Goal: Find contact information: Find contact information

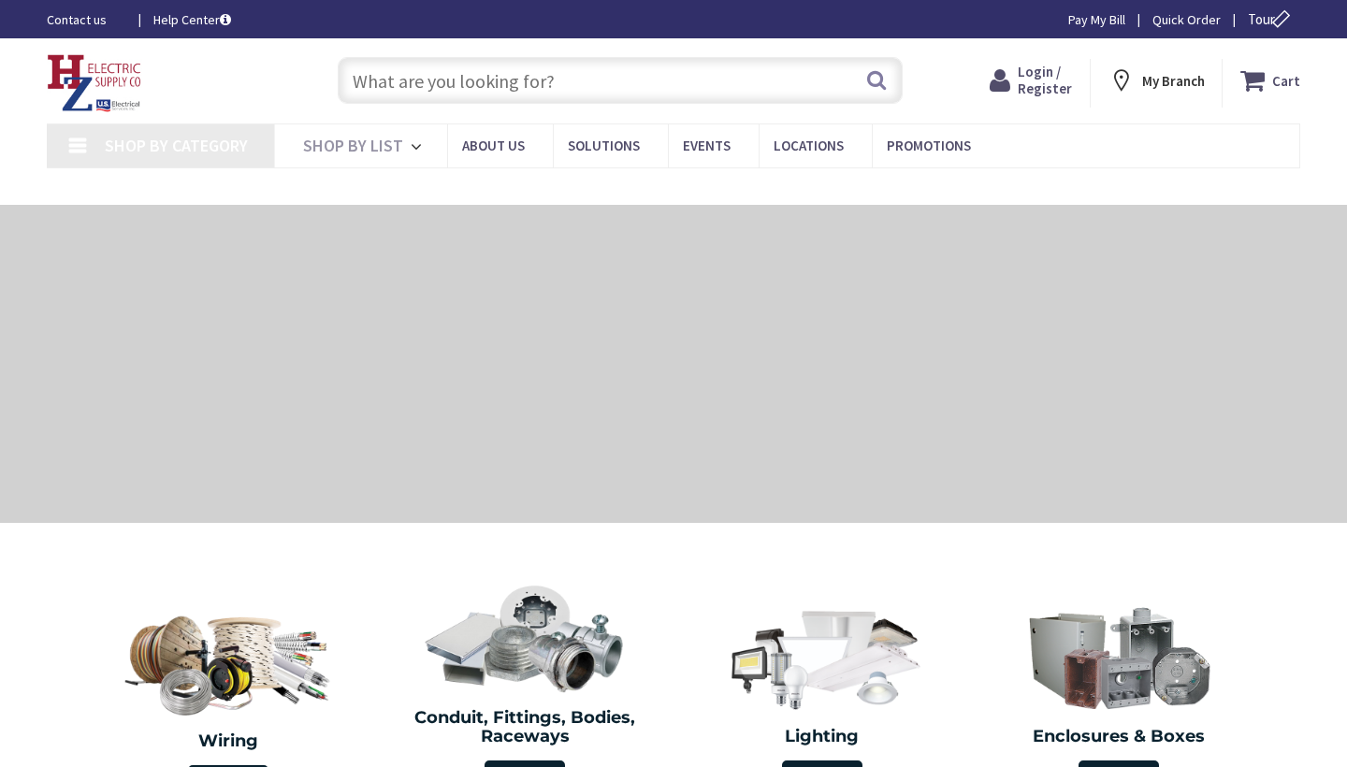
type input "[PERSON_NAME] Fountain, [GEOGRAPHIC_DATA], [GEOGRAPHIC_DATA]"
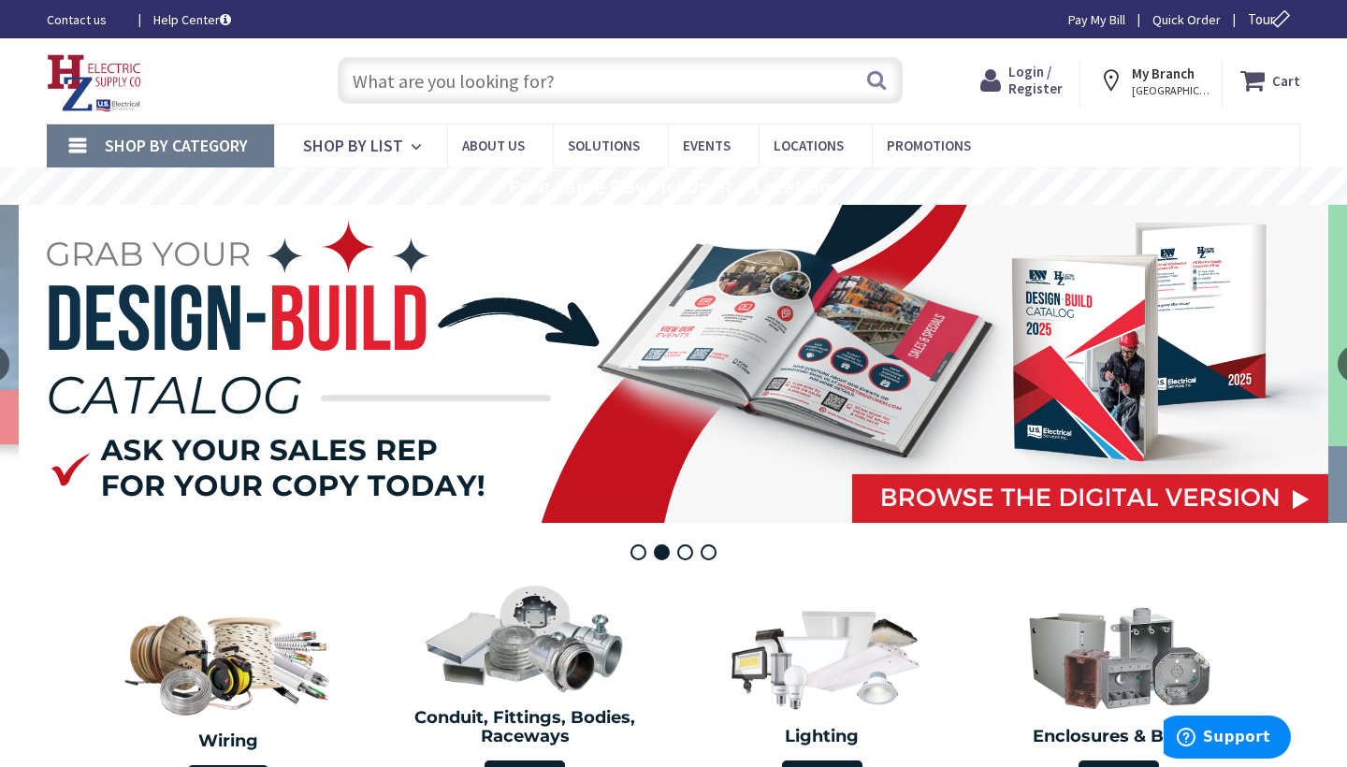
click at [1153, 78] on strong "My Branch" at bounding box center [1163, 74] width 63 height 18
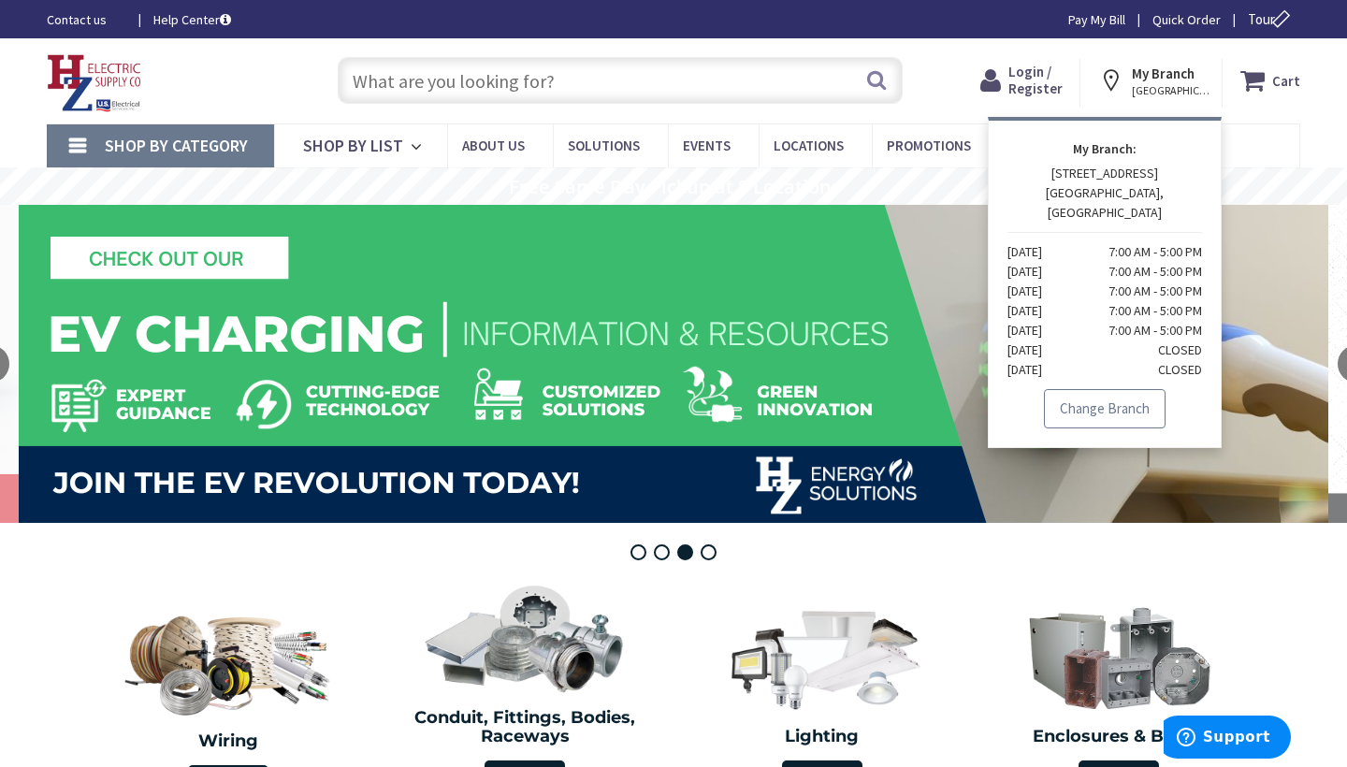
click at [1101, 389] on link "Change Branch" at bounding box center [1105, 408] width 122 height 39
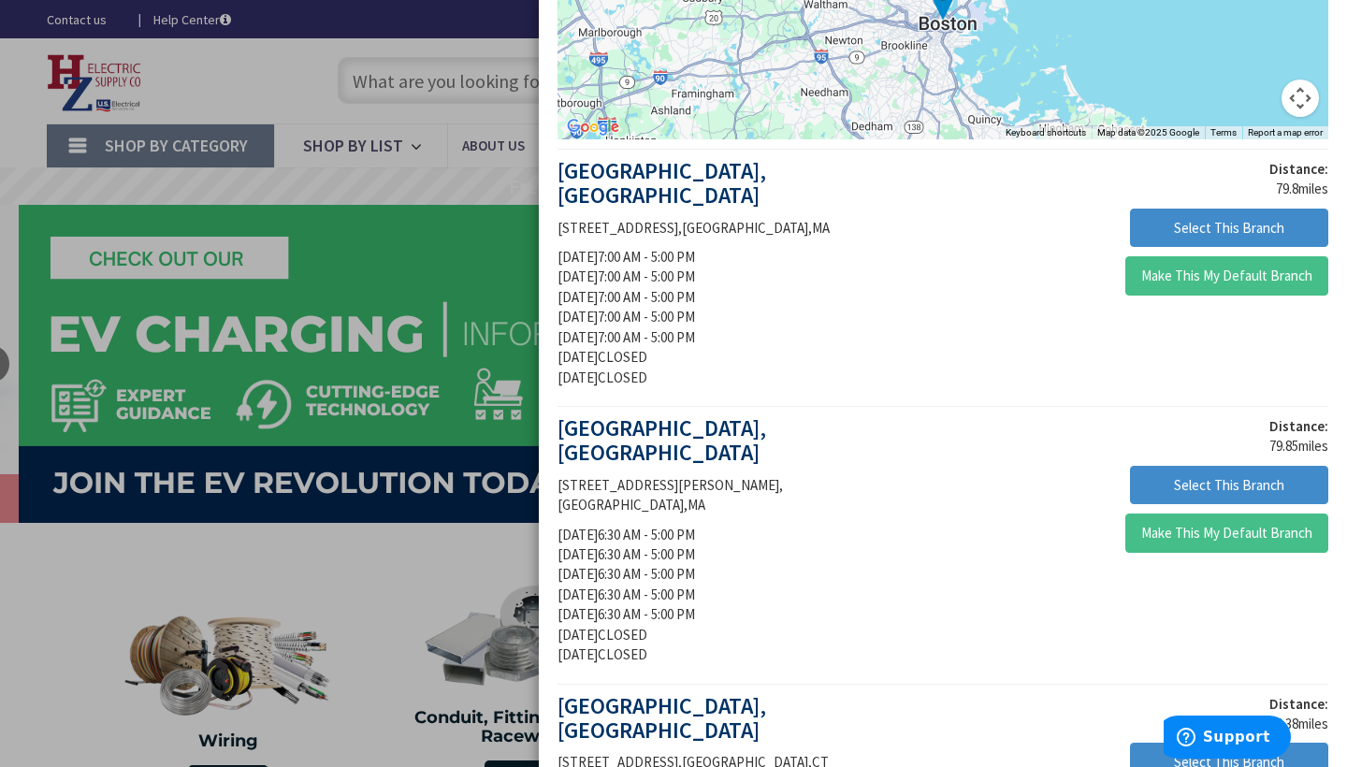
scroll to position [247, 0]
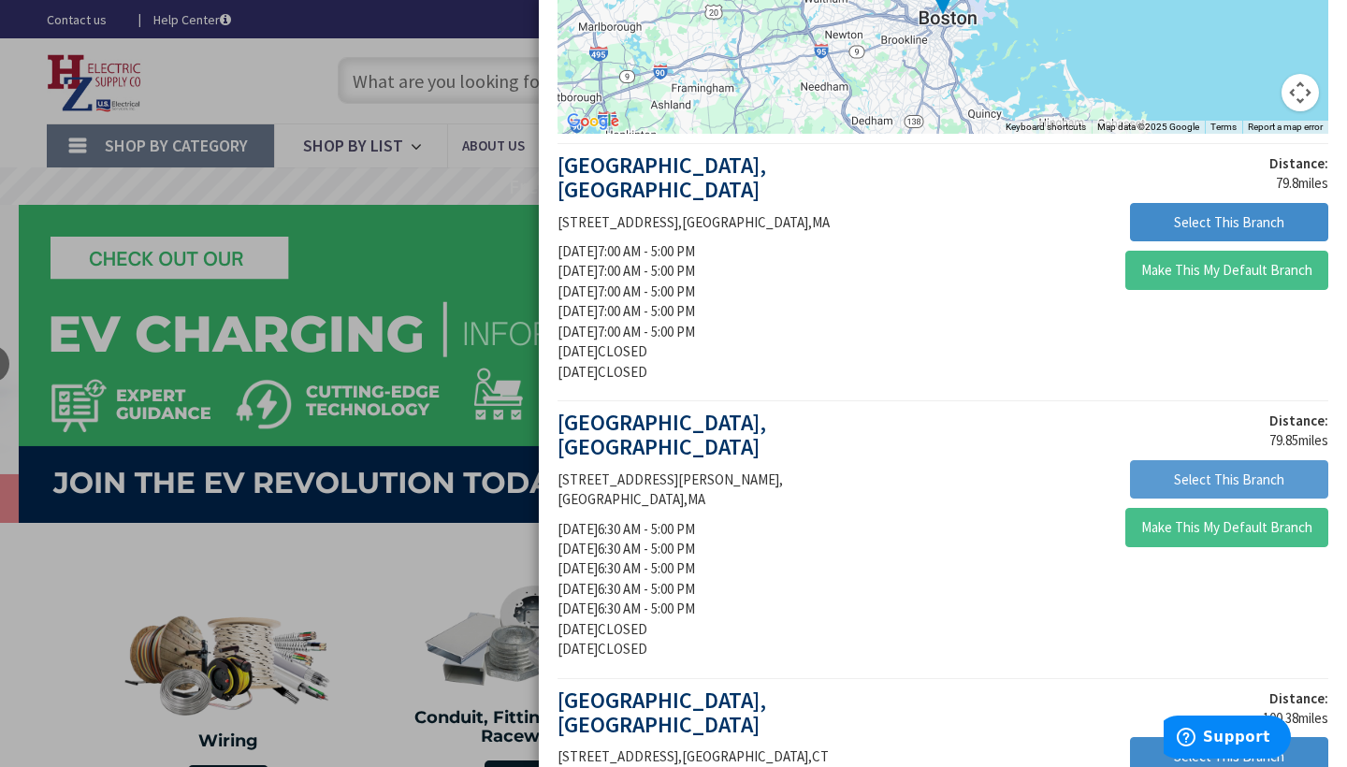
click at [1159, 460] on button "Select This Branch" at bounding box center [1229, 479] width 198 height 39
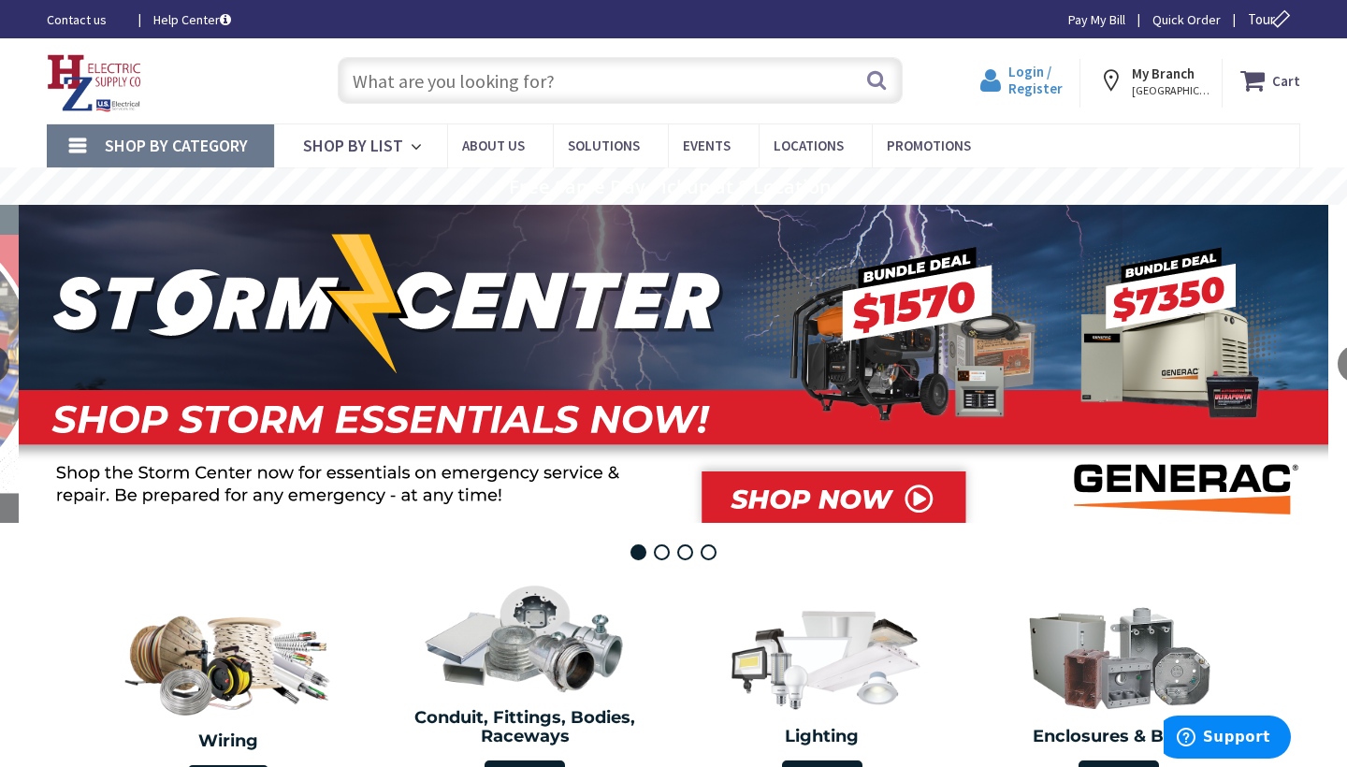
click at [1031, 81] on span "Login / Register" at bounding box center [1035, 80] width 54 height 35
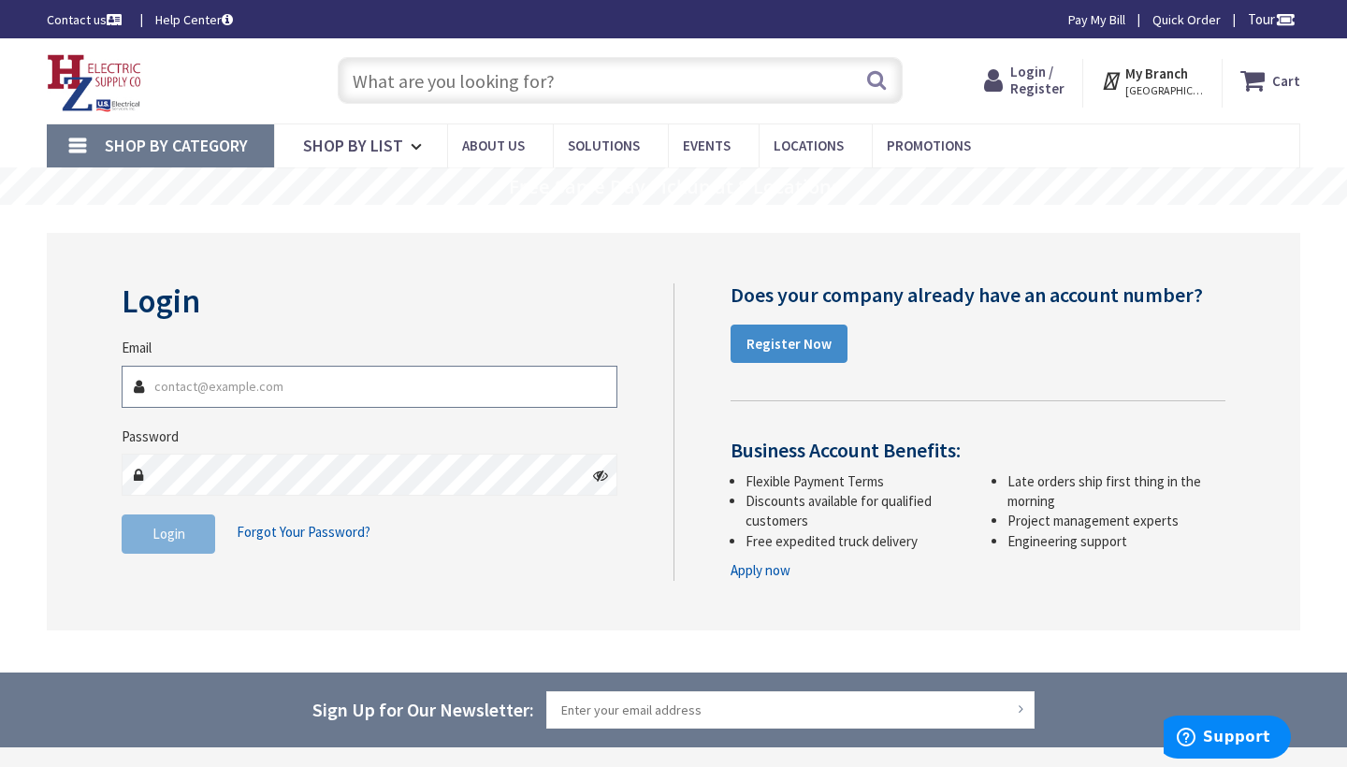
type input "wlcelectric@gmail.com"
click at [181, 532] on span "Login" at bounding box center [168, 534] width 33 height 18
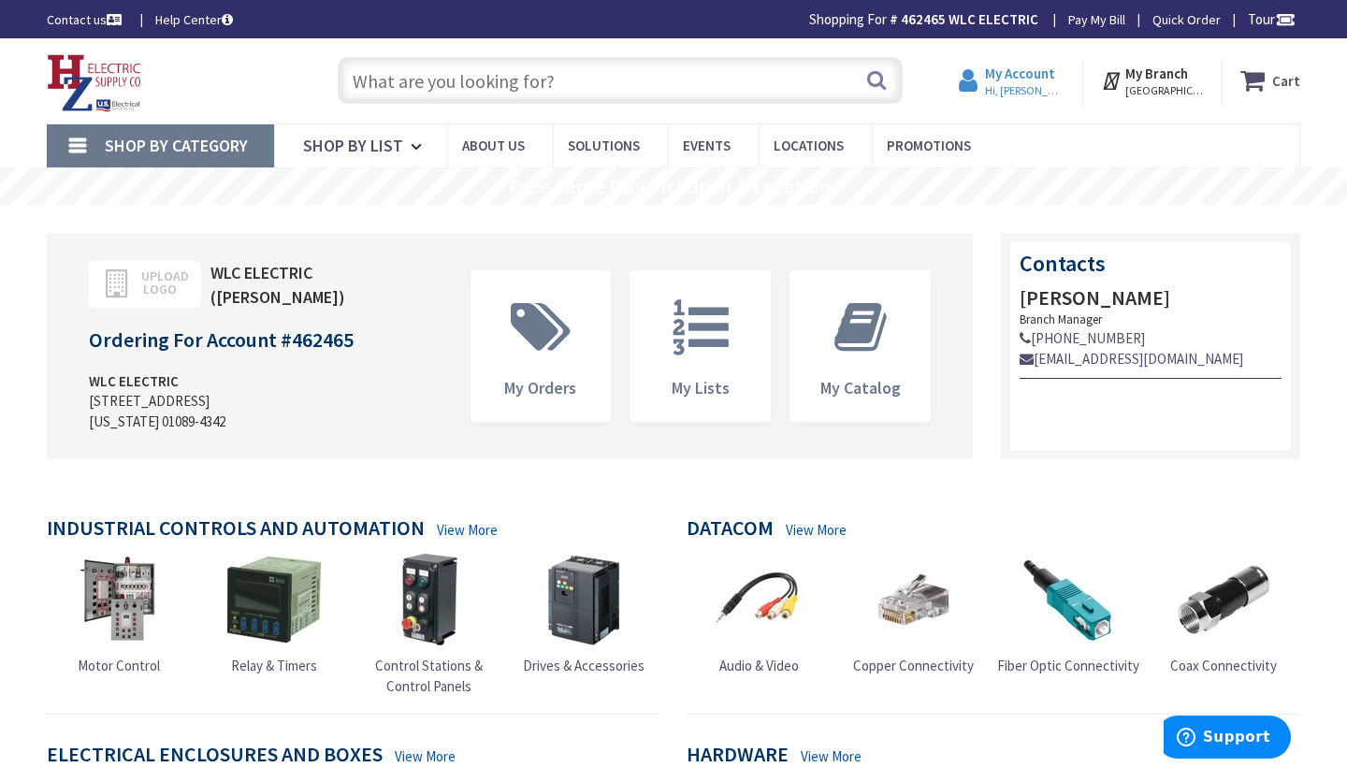
click at [1019, 80] on strong "My Account" at bounding box center [1020, 74] width 70 height 18
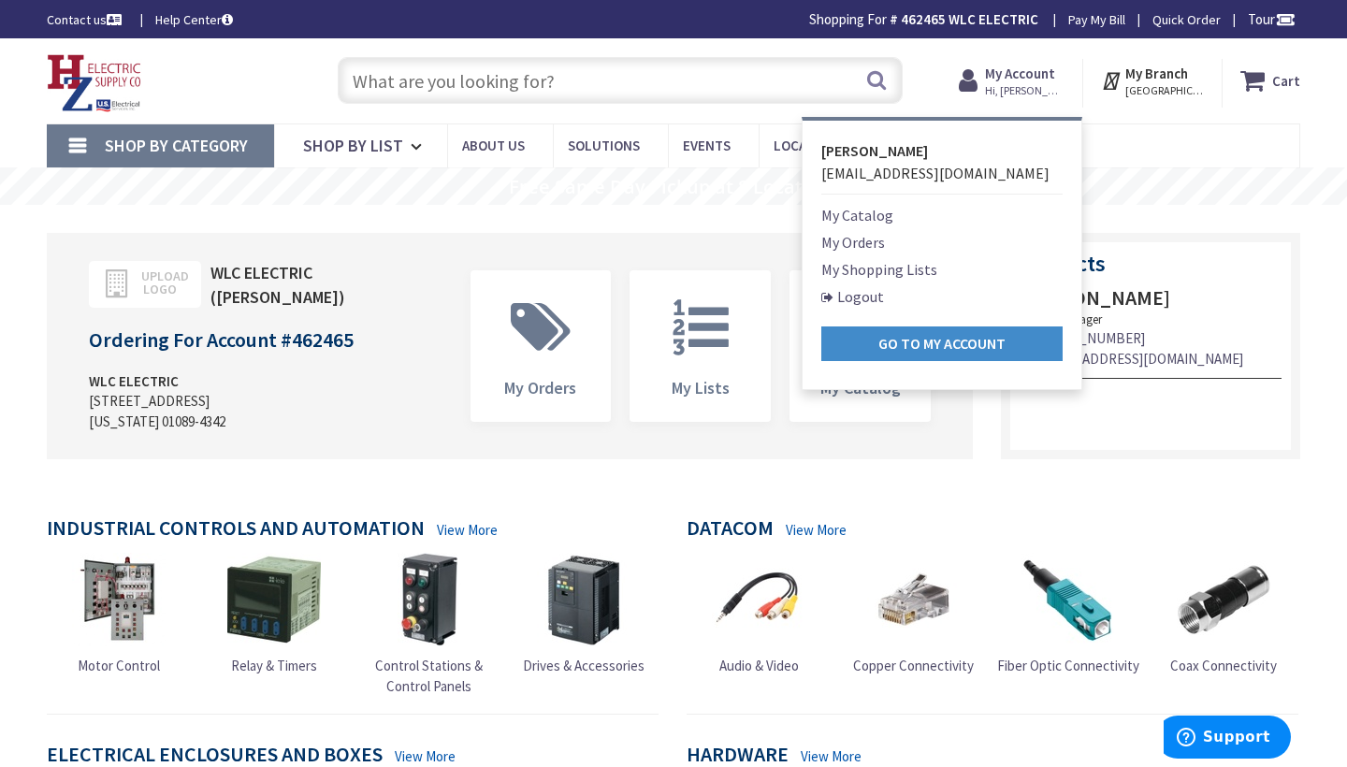
click at [1138, 91] on span "[GEOGRAPHIC_DATA], [GEOGRAPHIC_DATA]" at bounding box center [1165, 90] width 80 height 15
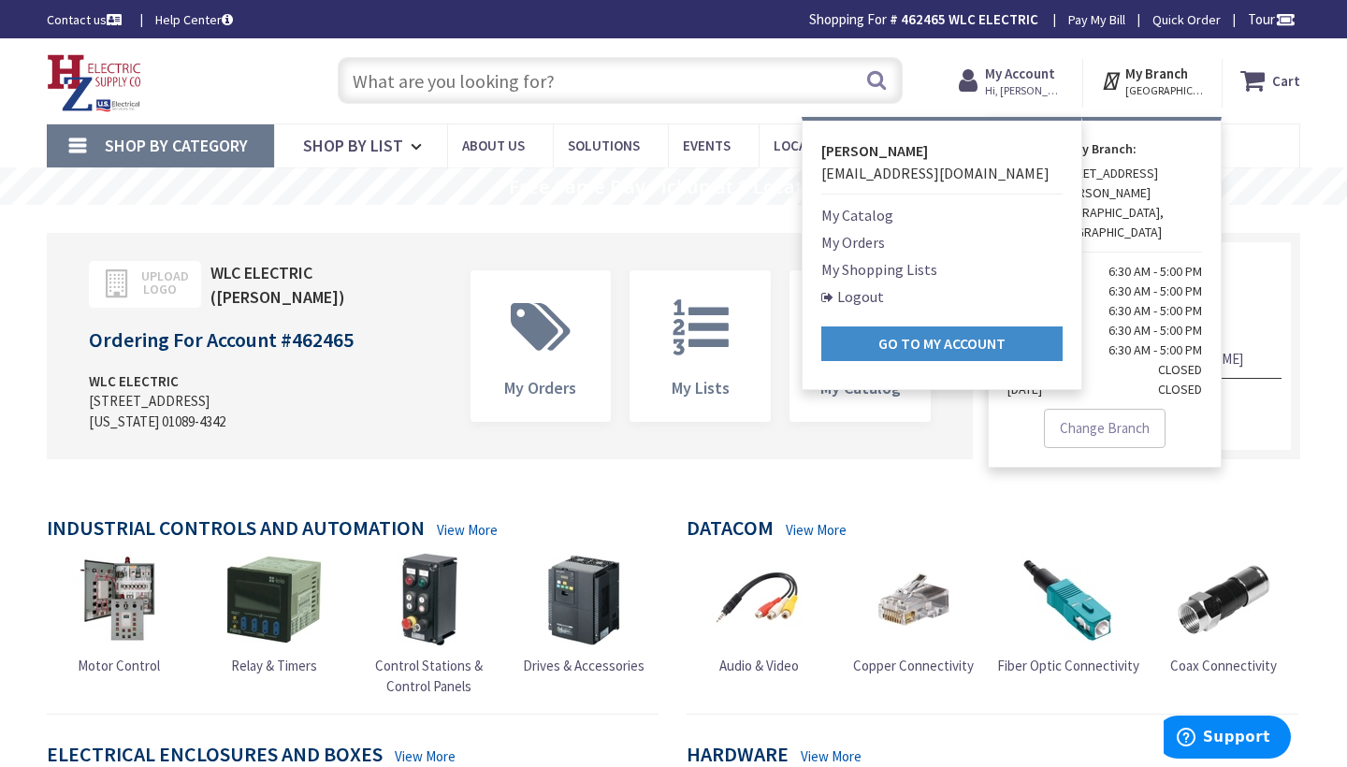
click at [1155, 135] on div "My Branch: 274 TAYLOR STREET SPRINGFIELD, MA Monday 6:30 AM - 5:00 PM Tuesday 6…" at bounding box center [1105, 292] width 234 height 351
click at [1161, 156] on strong "My Branch:" at bounding box center [1105, 149] width 195 height 20
click at [1015, 115] on div "Skip to Content Toggle Nav Search Cart My Cart Close" at bounding box center [673, 80] width 1347 height 85
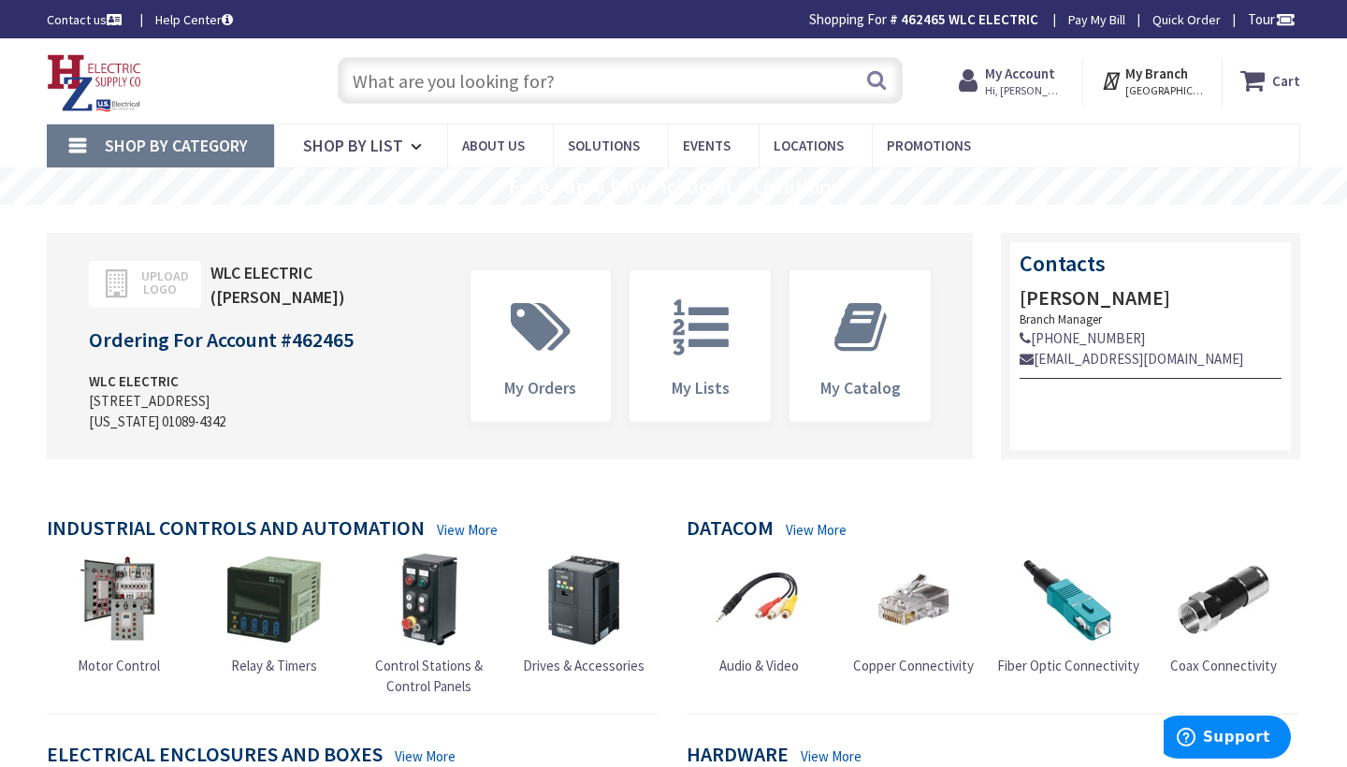
click at [1138, 86] on span "[GEOGRAPHIC_DATA], [GEOGRAPHIC_DATA]" at bounding box center [1165, 90] width 80 height 15
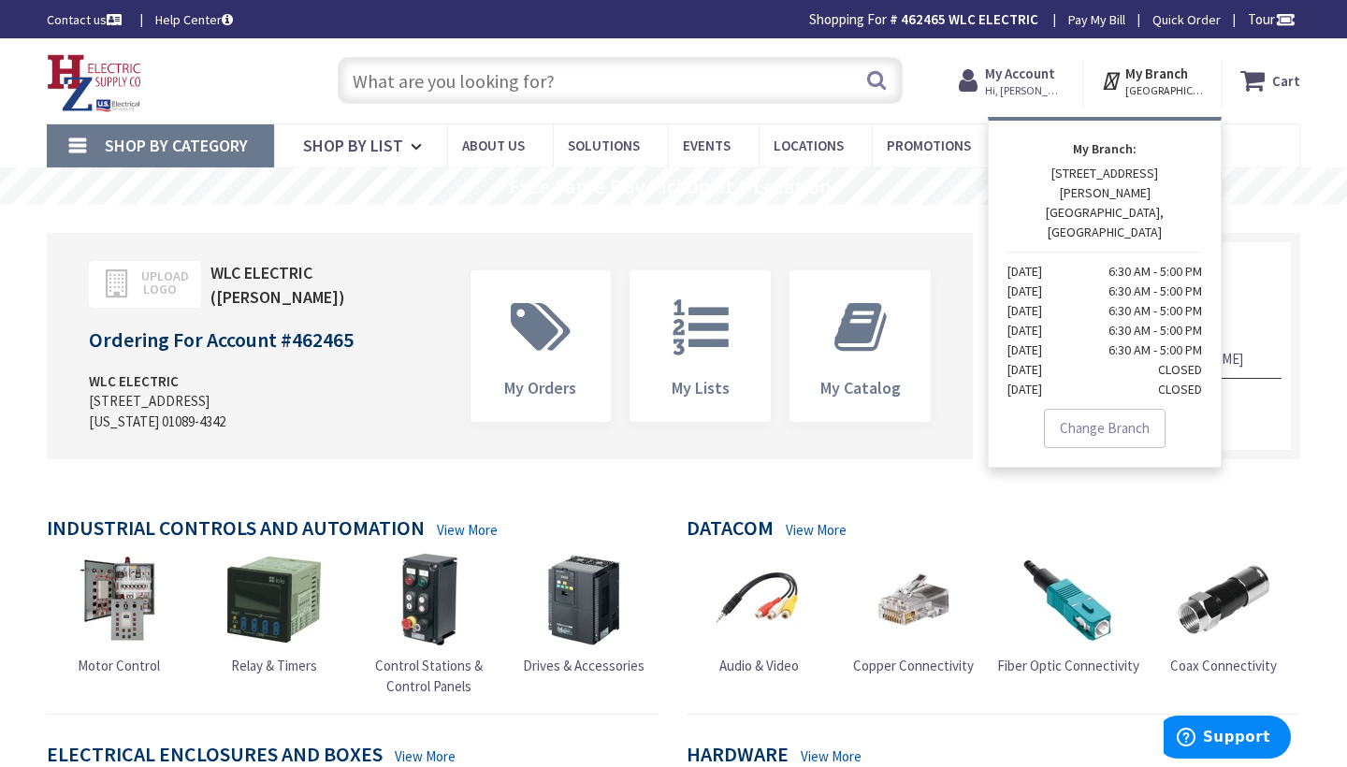
click at [1078, 147] on strong "My Branch:" at bounding box center [1105, 149] width 195 height 20
click at [1283, 140] on nav "Shop By Category Conduit and Fittings Cable Tray & Accessories Cable Trays Cabl…" at bounding box center [674, 145] width 1254 height 45
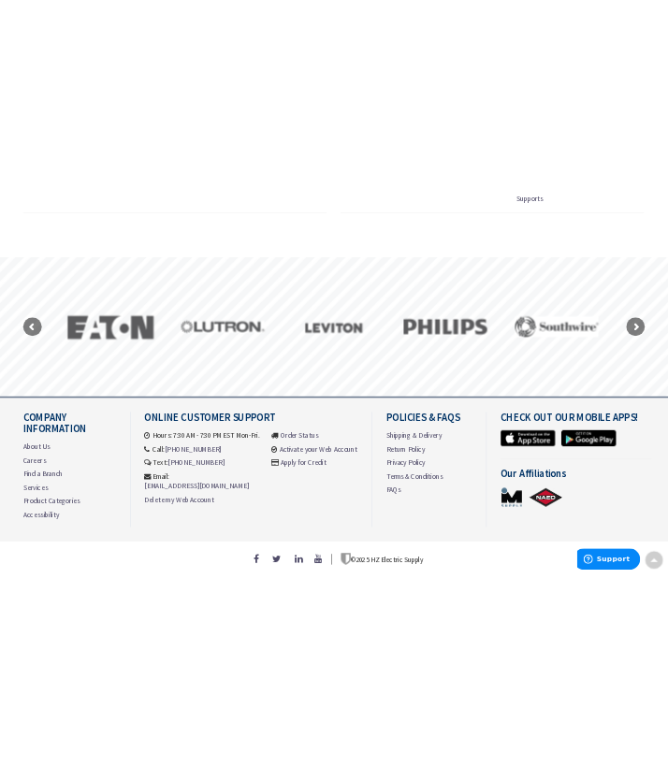
scroll to position [2050, 0]
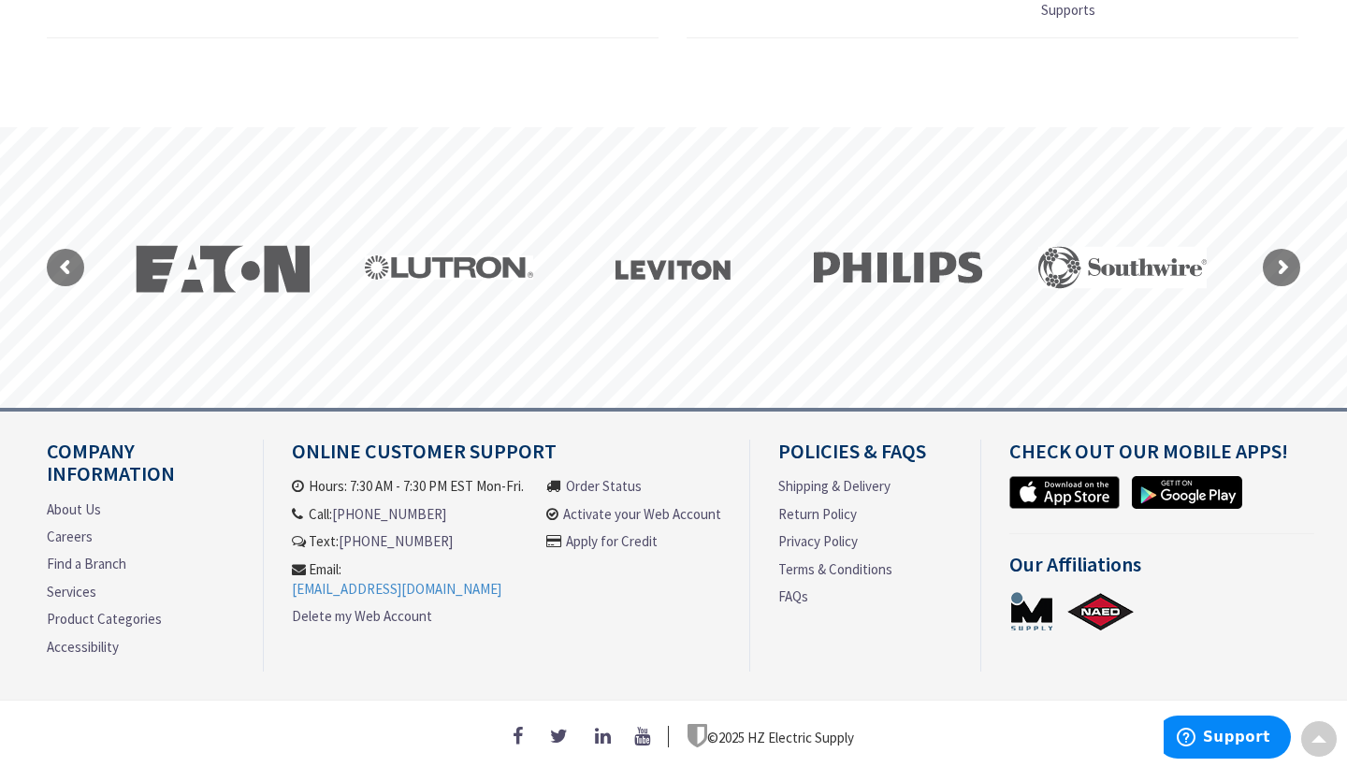
click at [471, 579] on link "[EMAIL_ADDRESS][DOMAIN_NAME]" at bounding box center [397, 589] width 210 height 20
click at [357, 508] on link "[PHONE_NUMBER]" at bounding box center [389, 514] width 114 height 20
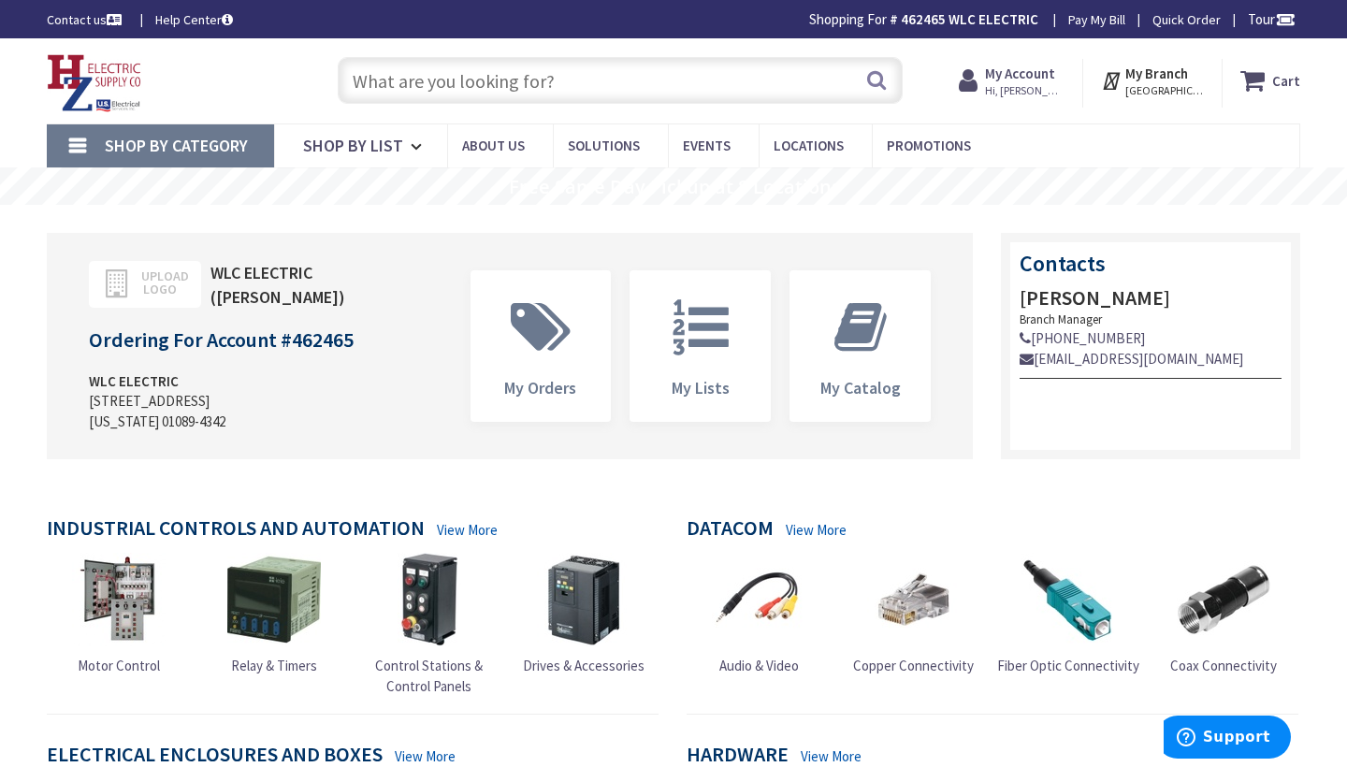
scroll to position [0, 0]
drag, startPoint x: 290, startPoint y: 336, endPoint x: 389, endPoint y: 333, distance: 99.2
click at [389, 333] on div "Upload Logo WLC ELECTRIC (William Collins) Ordering For Account # 462465 WLC EL…" at bounding box center [256, 351] width 363 height 180
copy h4 "462465"
drag, startPoint x: 1095, startPoint y: 357, endPoint x: 1094, endPoint y: 395, distance: 37.5
